Goal: Task Accomplishment & Management: Manage account settings

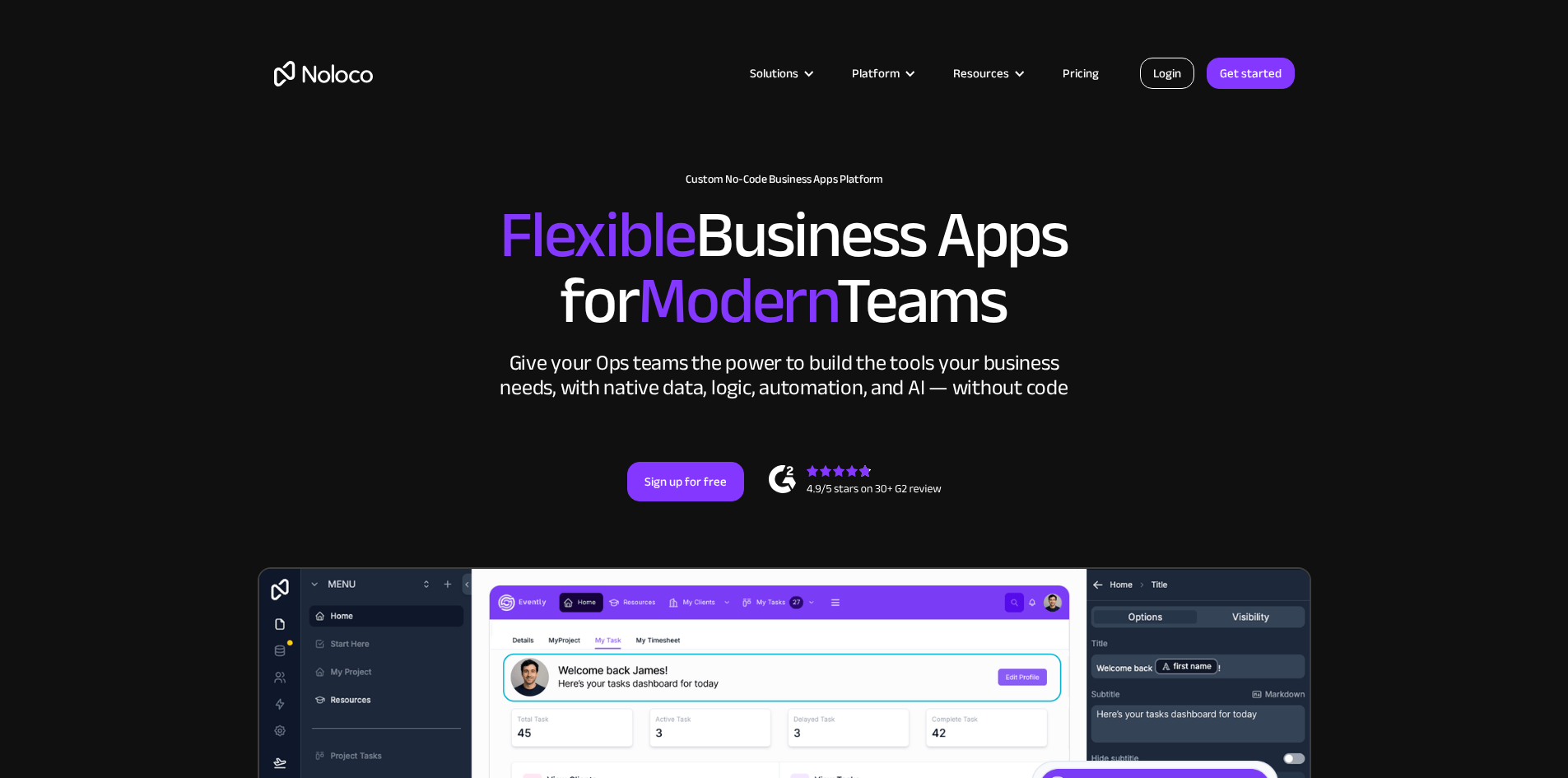
click at [1171, 74] on link "Login" at bounding box center [1168, 73] width 54 height 31
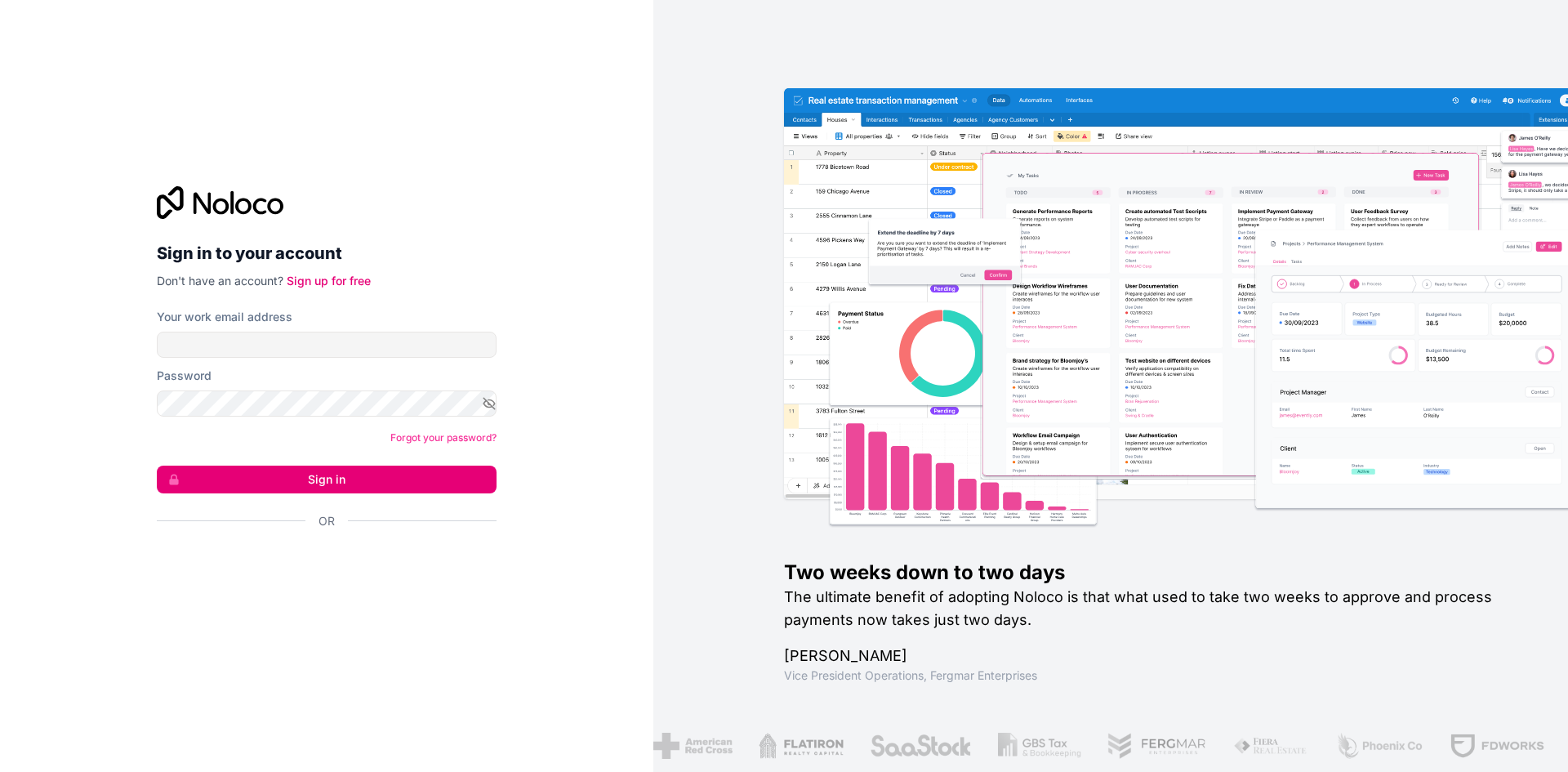
click at [237, 360] on form "Your work email address Password Forgot your password? Sign in Or" at bounding box center [327, 448] width 339 height 278
click at [237, 341] on input "Your work email address" at bounding box center [327, 344] width 339 height 26
click at [296, 345] on input "Your work email address" at bounding box center [327, 344] width 339 height 26
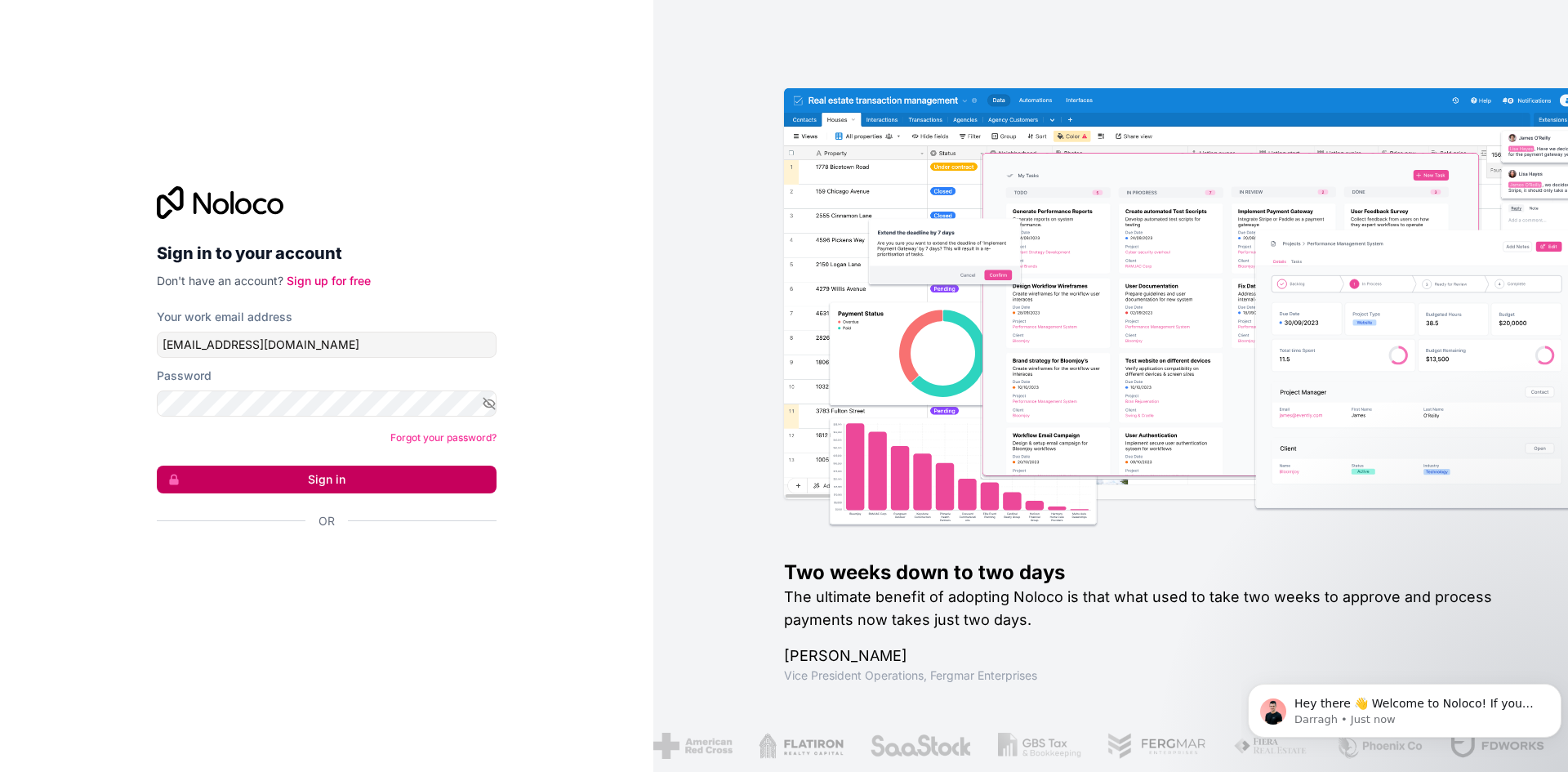
click at [337, 483] on button "Sign in" at bounding box center [327, 479] width 339 height 28
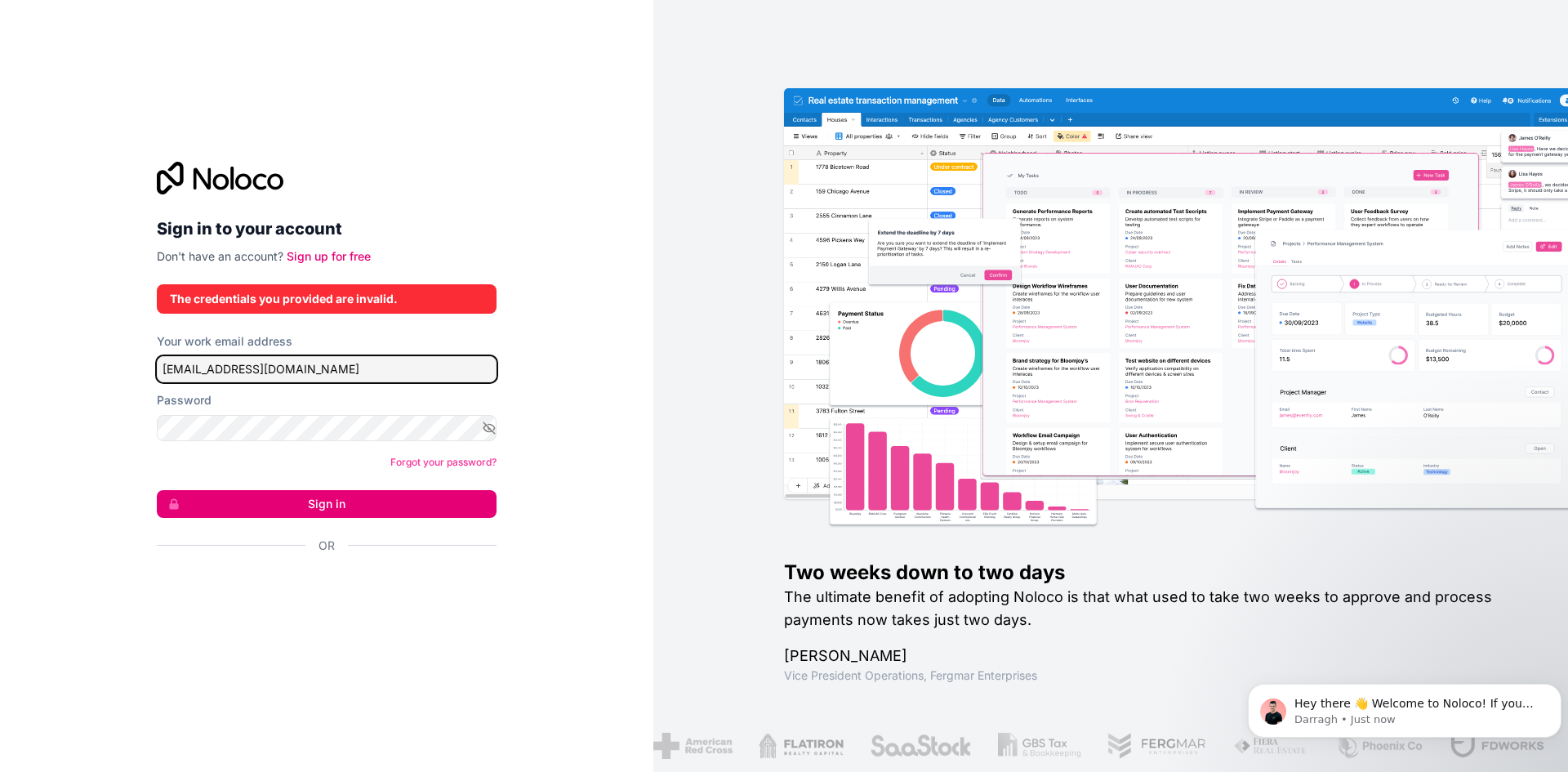
drag, startPoint x: 351, startPoint y: 371, endPoint x: 176, endPoint y: 372, distance: 175.0
click at [176, 372] on input "Brumilda.Hattingh@gmail.com" at bounding box center [327, 369] width 339 height 26
type input "B"
type input "bh@mailhatt.com"
click at [157, 490] on button "Sign in" at bounding box center [327, 503] width 339 height 28
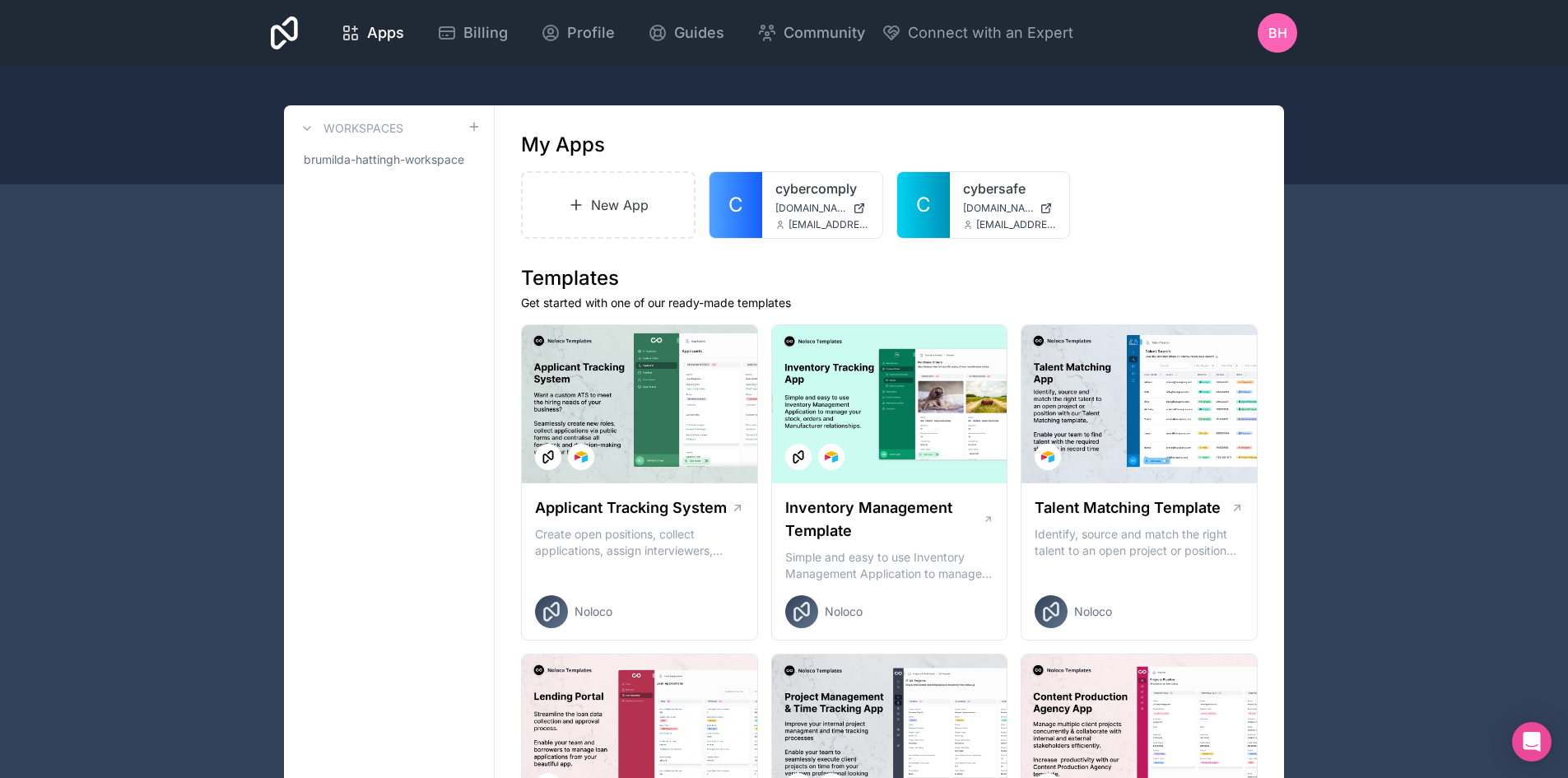
click at [1282, 31] on span "BH" at bounding box center [1278, 32] width 19 height 19
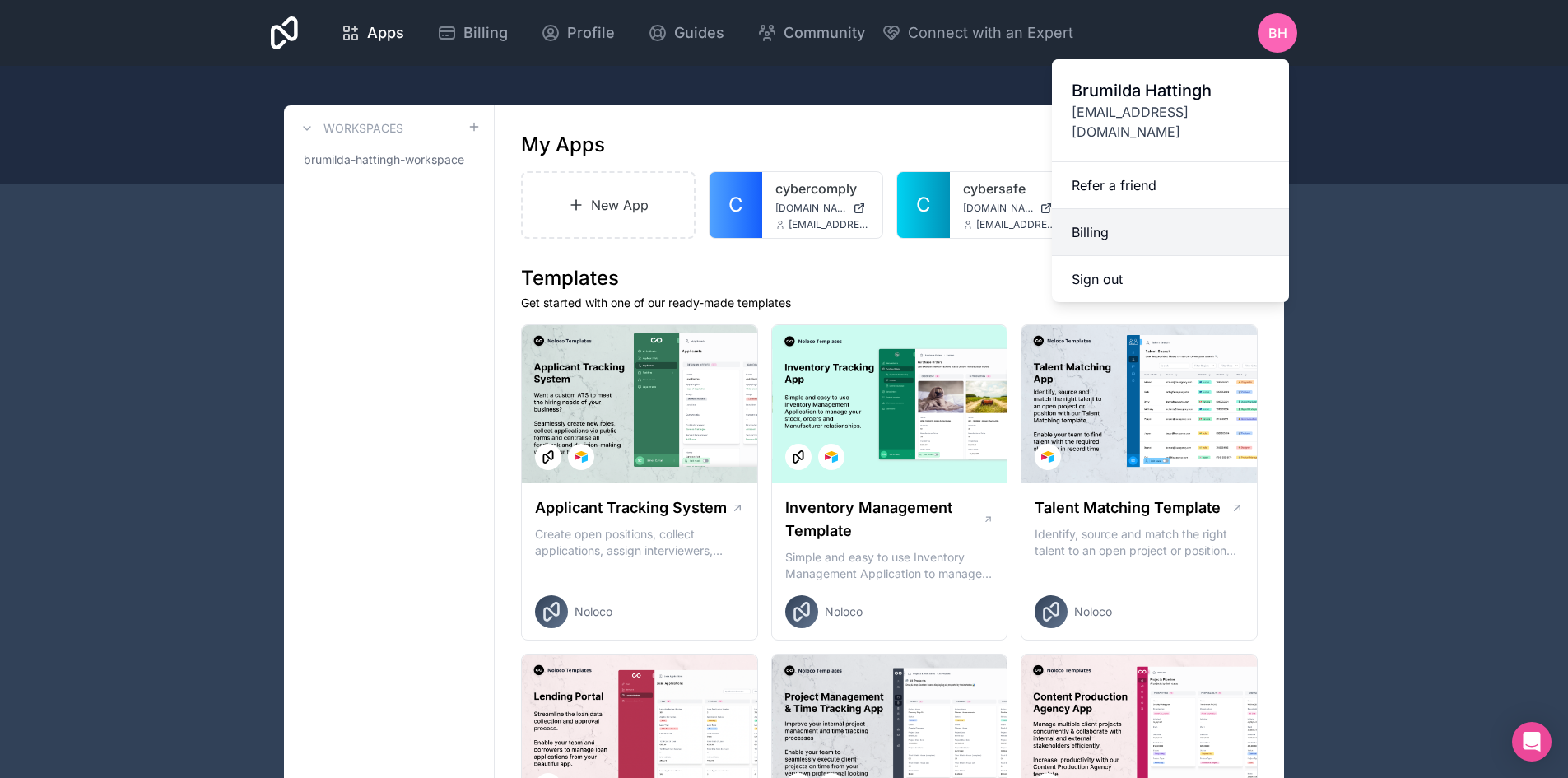
click at [1096, 210] on link "Billing" at bounding box center [1171, 232] width 237 height 47
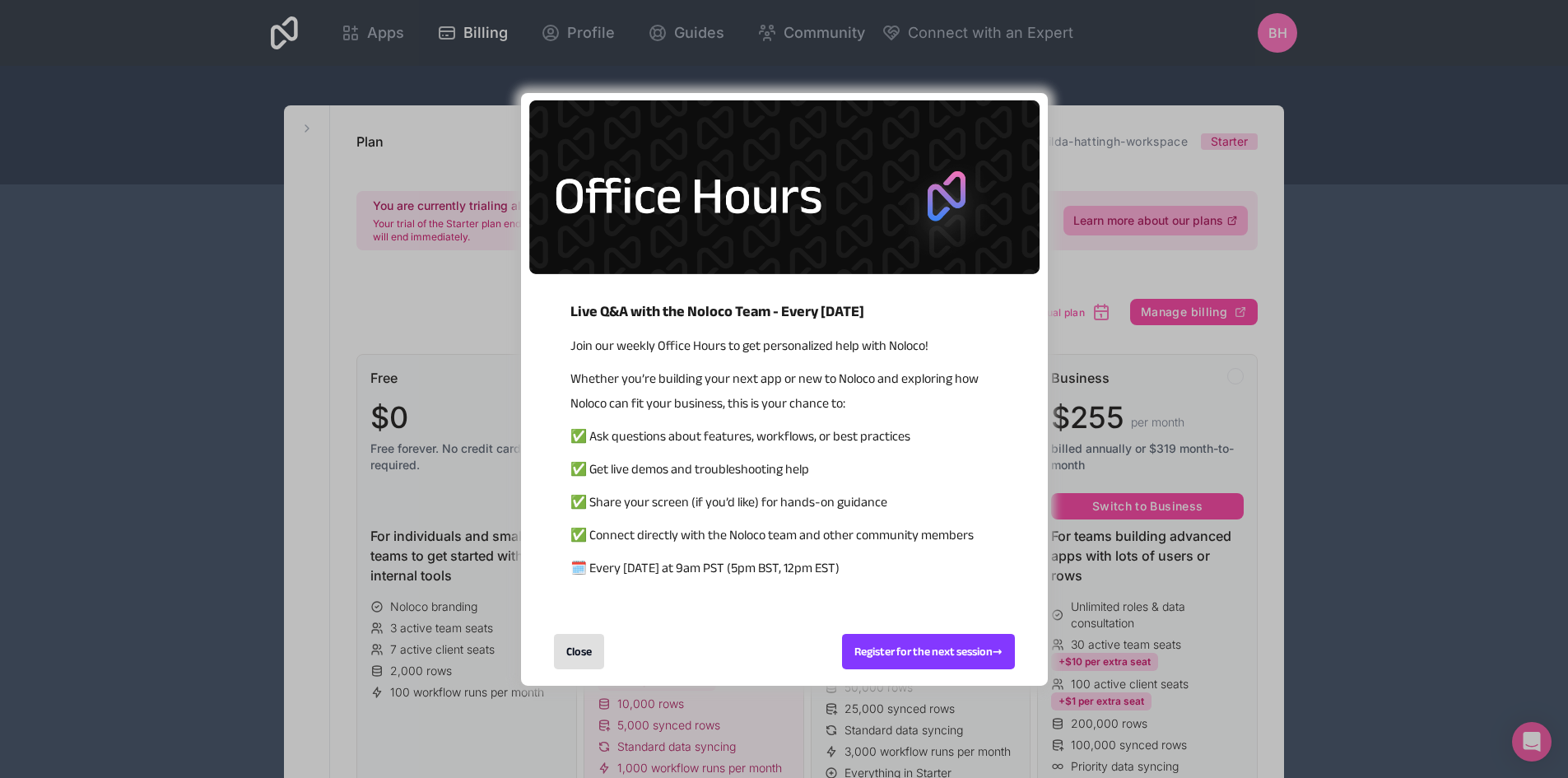
click at [568, 644] on div "Close" at bounding box center [578, 652] width 50 height 36
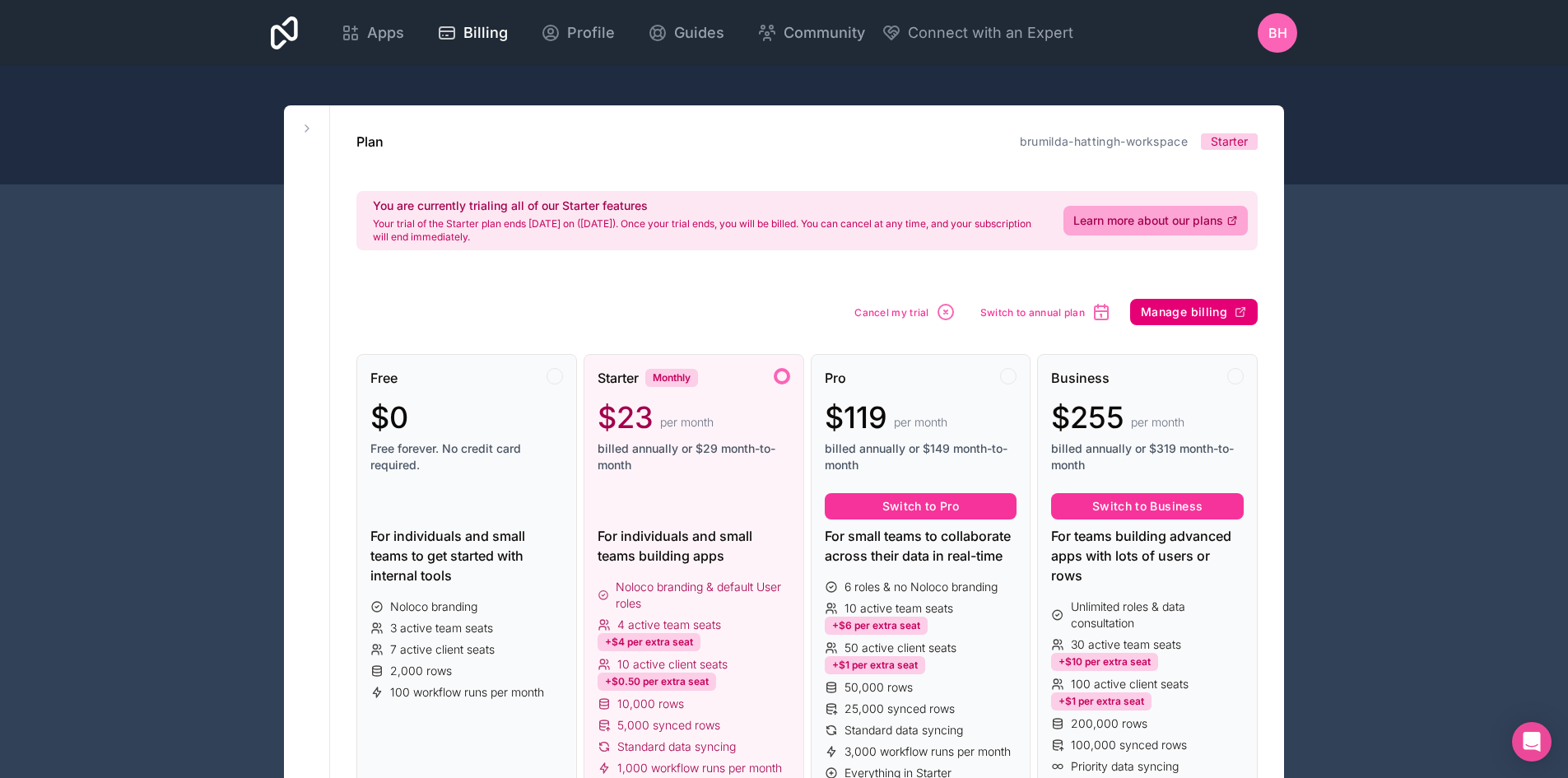
click at [1179, 311] on span "Manage billing" at bounding box center [1184, 312] width 86 height 15
